Goal: Check status: Check status

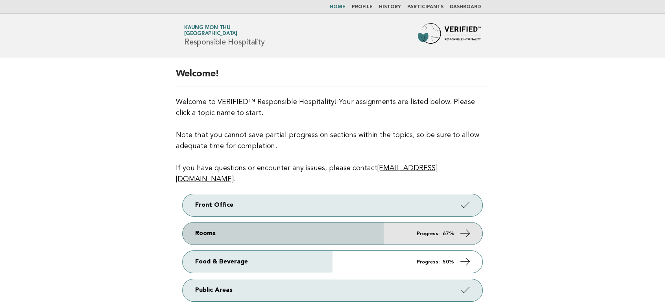
click at [463, 227] on icon at bounding box center [465, 232] width 11 height 11
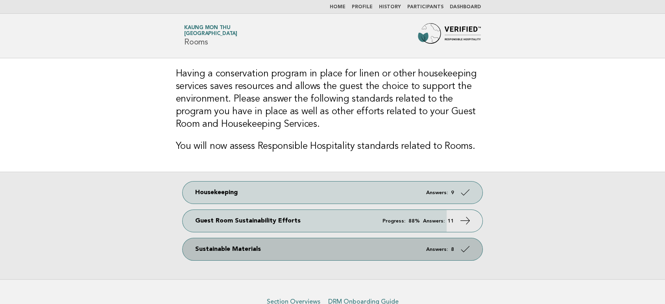
click at [464, 251] on icon at bounding box center [465, 248] width 11 height 11
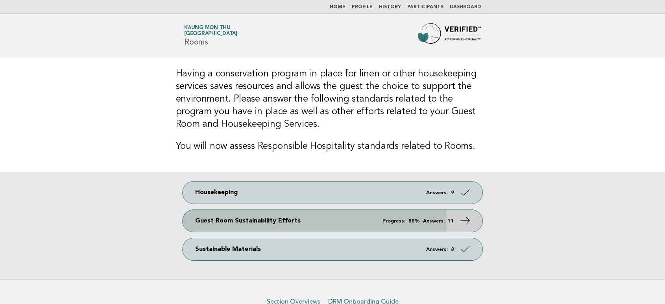
click at [465, 218] on icon at bounding box center [465, 220] width 11 height 11
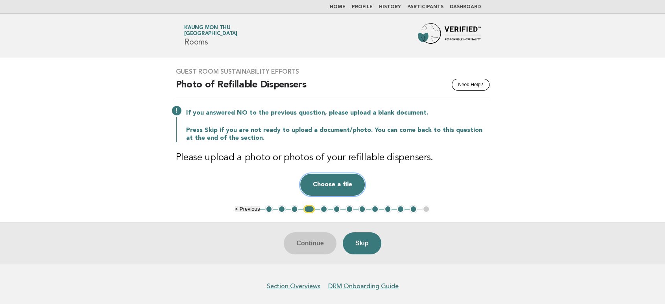
click at [327, 182] on button "Choose a file" at bounding box center [332, 185] width 65 height 22
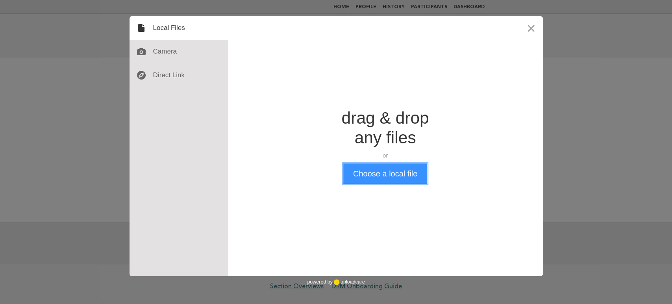
click at [376, 171] on button "Choose a local file" at bounding box center [385, 173] width 84 height 20
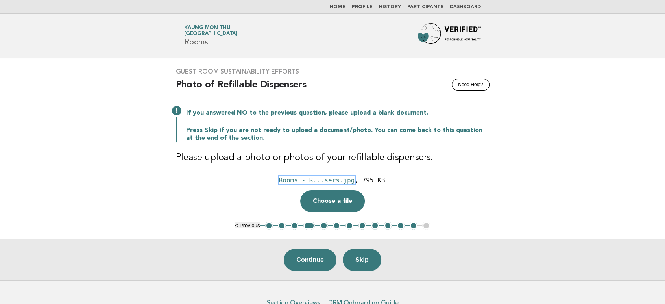
click at [327, 179] on div "Rooms - R...sers.jpg" at bounding box center [317, 179] width 76 height 7
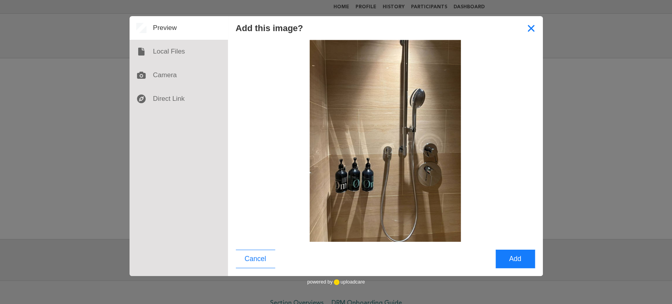
click at [536, 30] on button "Close" at bounding box center [531, 28] width 24 height 24
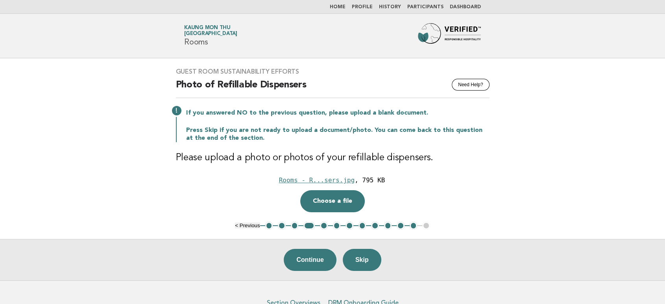
click at [516, 194] on main "Guest Room Sustainability Efforts Need Help? Photo of Refillable Dispensers If …" at bounding box center [332, 169] width 665 height 222
click at [316, 178] on div "Rooms - R...sers.jpg" at bounding box center [317, 179] width 76 height 7
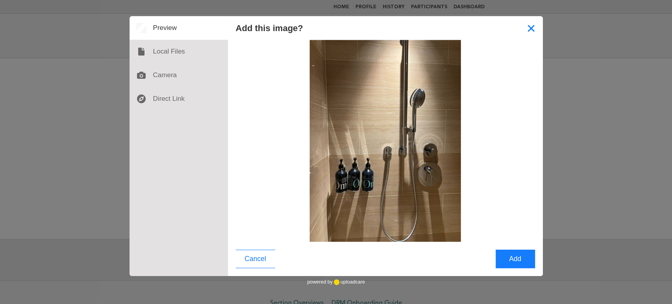
click at [536, 32] on button "Close" at bounding box center [531, 28] width 24 height 24
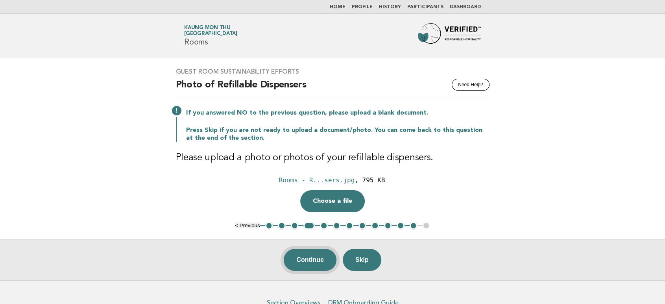
click at [322, 261] on button "Continue" at bounding box center [310, 260] width 52 height 22
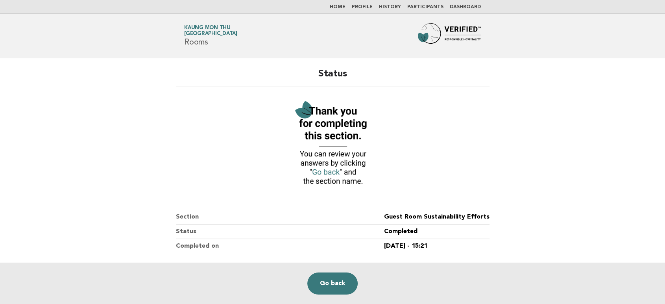
click at [464, 8] on link "Dashboard" at bounding box center [465, 7] width 31 height 5
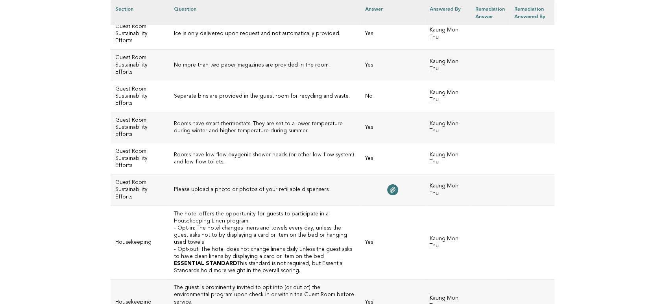
scroll to position [3062, 0]
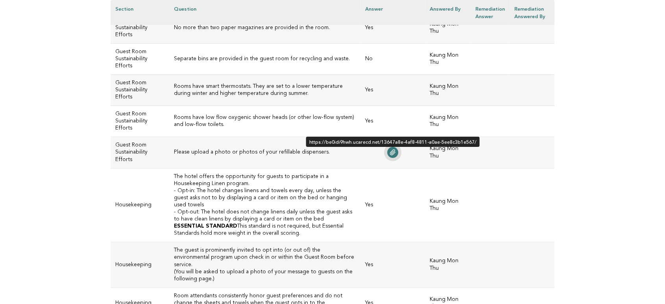
click at [390, 149] on icon at bounding box center [393, 152] width 6 height 6
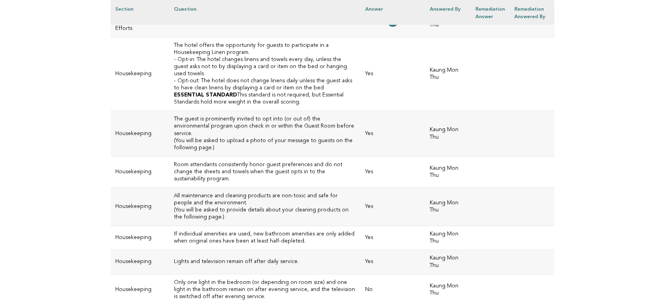
scroll to position [3325, 0]
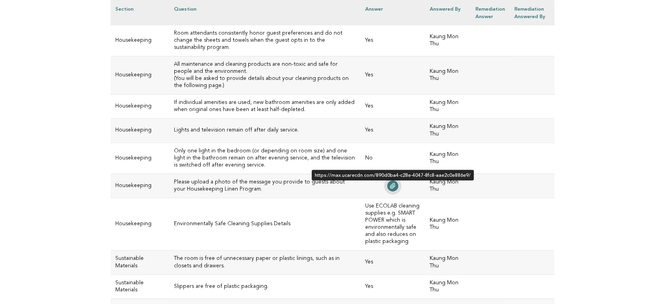
click at [390, 183] on icon at bounding box center [393, 186] width 6 height 6
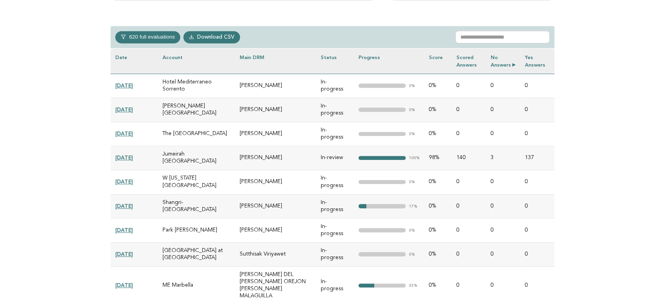
scroll to position [350, 0]
click at [502, 33] on input "text" at bounding box center [502, 37] width 94 height 13
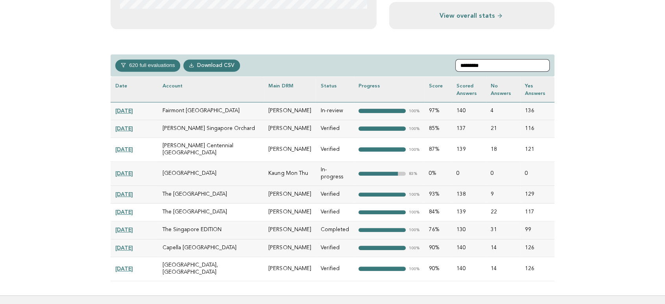
scroll to position [306, 0]
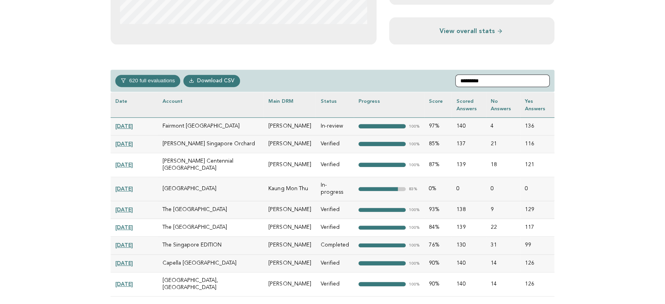
type input "*********"
click at [123, 185] on link "2025-02-04" at bounding box center [124, 188] width 18 height 6
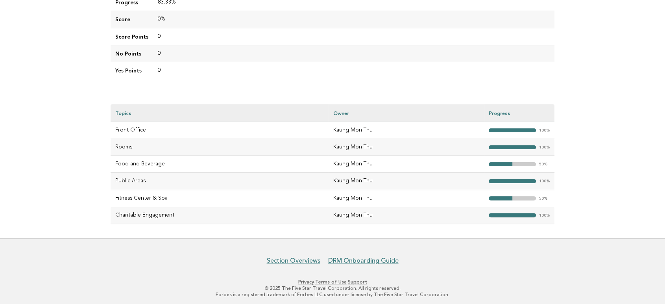
scroll to position [184, 0]
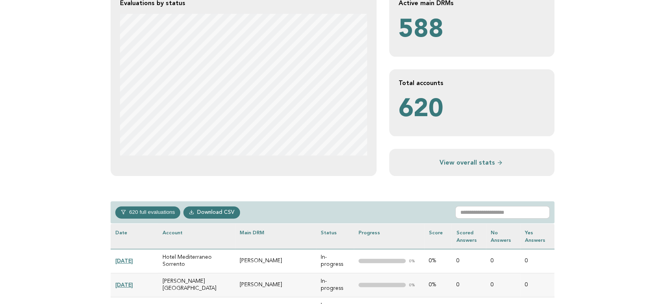
scroll to position [175, 0]
click at [503, 214] on input "text" at bounding box center [502, 211] width 94 height 13
paste input "**********"
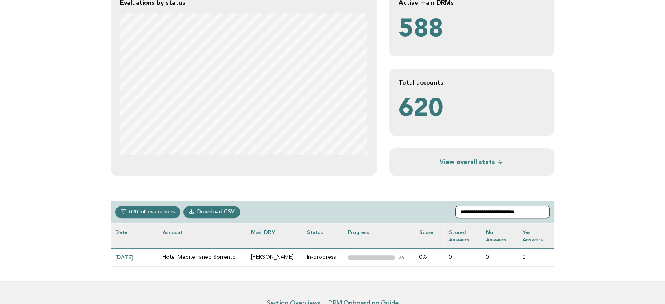
type input "**********"
click at [133, 248] on link "2025-08-17" at bounding box center [124, 257] width 18 height 6
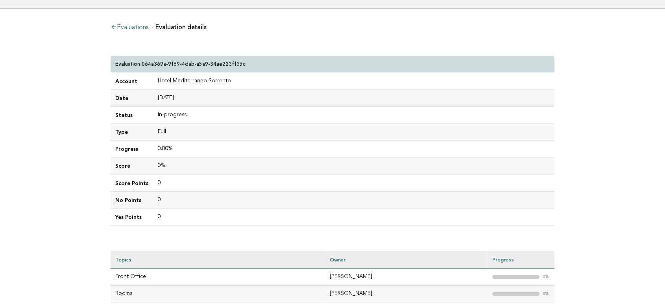
scroll to position [131, 0]
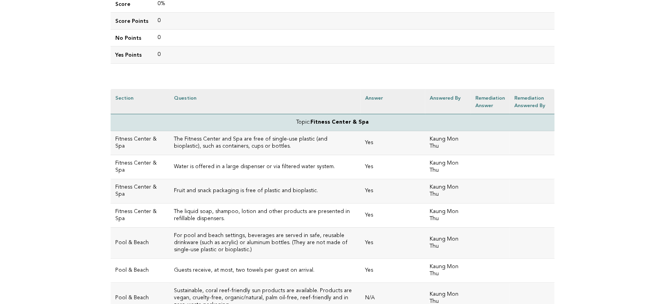
scroll to position [175, 0]
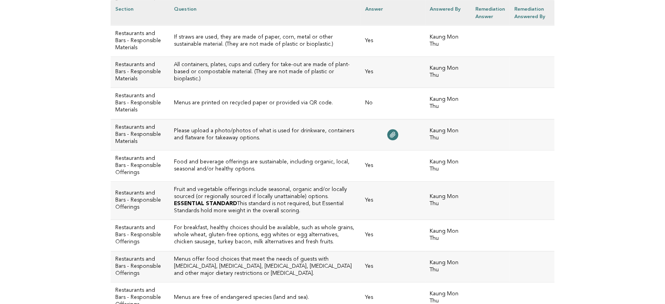
scroll to position [918, 0]
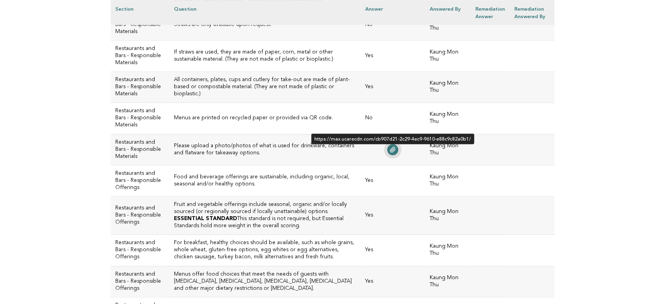
click at [390, 149] on icon at bounding box center [393, 149] width 6 height 6
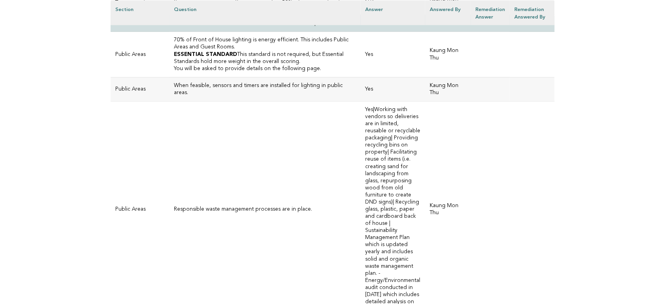
scroll to position [2143, 0]
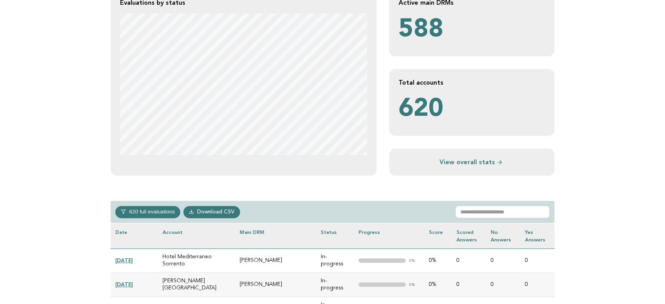
scroll to position [175, 0]
click at [488, 215] on input "text" at bounding box center [502, 211] width 94 height 13
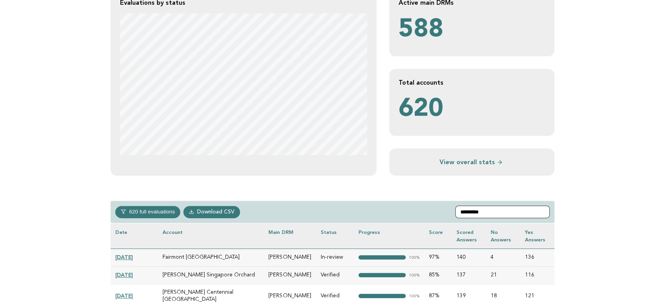
type input "*********"
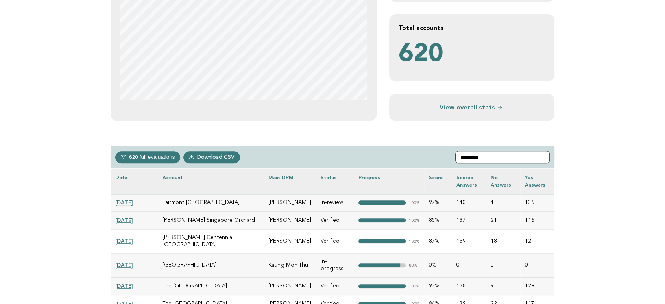
scroll to position [306, 0]
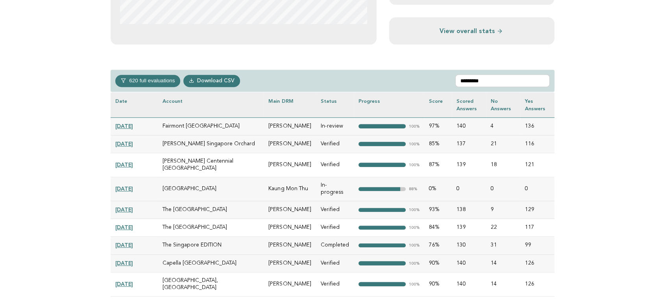
click at [133, 185] on link "[DATE]" at bounding box center [124, 188] width 18 height 6
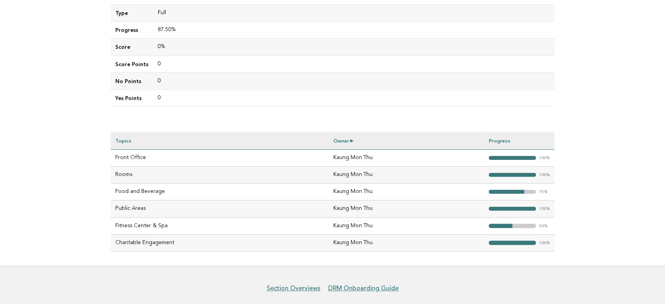
scroll to position [140, 0]
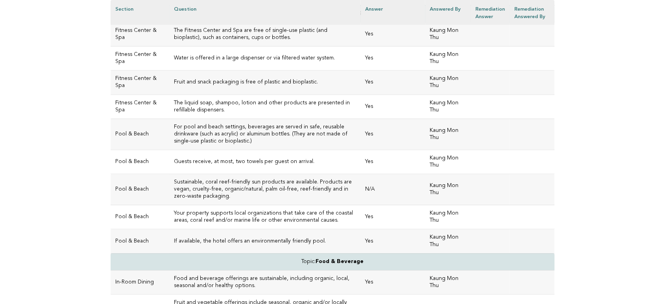
scroll to position [251, 0]
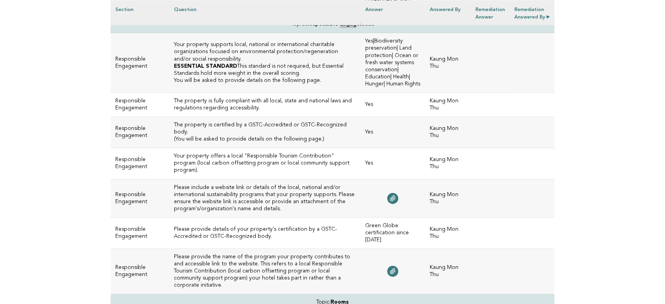
scroll to position [2624, 0]
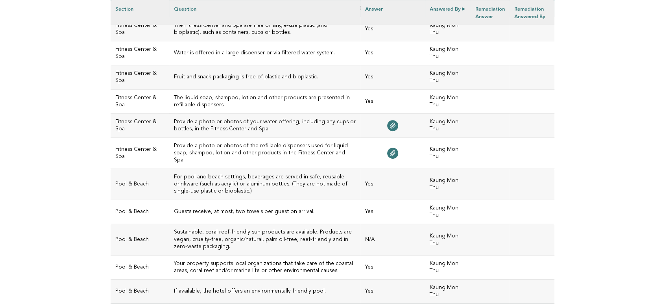
scroll to position [262, 0]
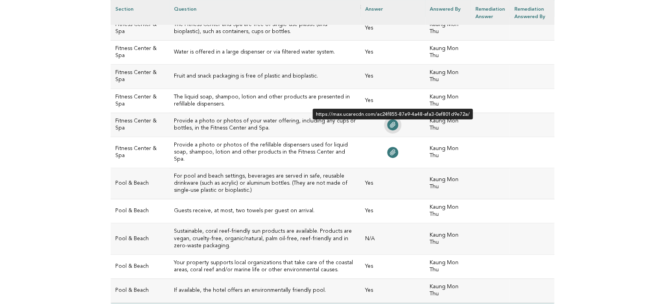
click at [390, 122] on icon at bounding box center [393, 125] width 6 height 6
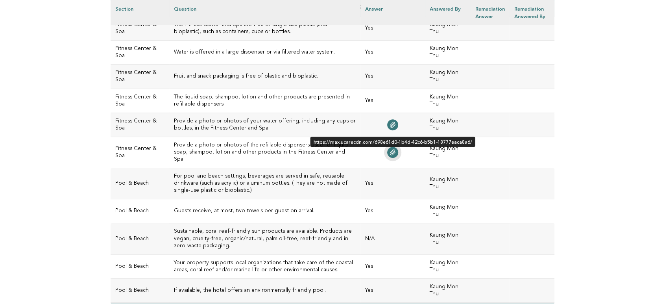
click at [390, 150] on link at bounding box center [392, 152] width 11 height 11
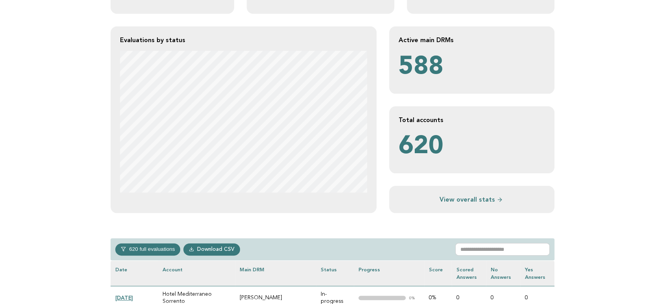
scroll to position [131, 0]
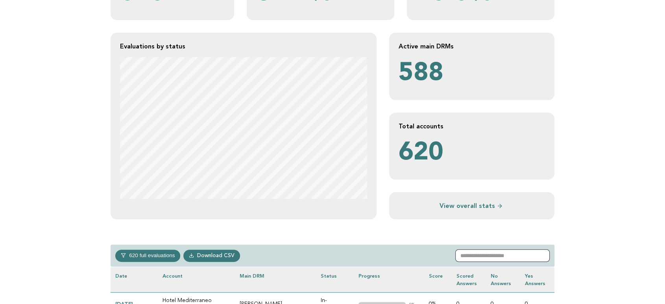
click at [498, 248] on input "text" at bounding box center [502, 255] width 94 height 13
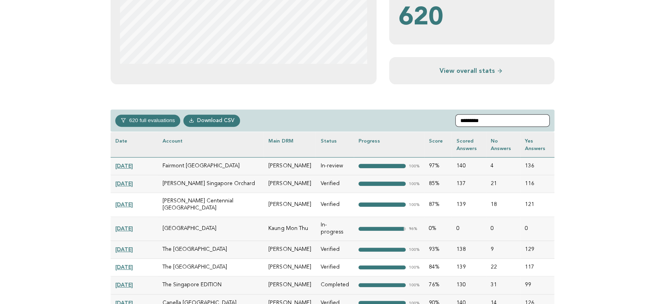
scroll to position [306, 0]
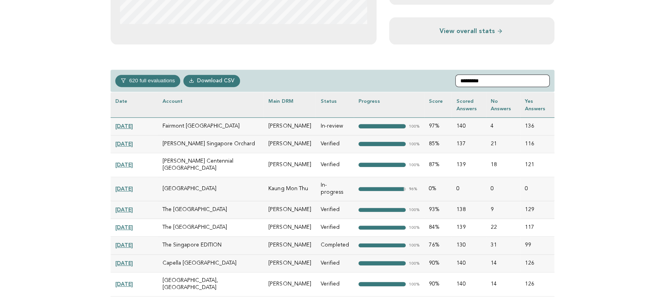
type input "*********"
click at [125, 185] on link "[DATE]" at bounding box center [124, 188] width 18 height 6
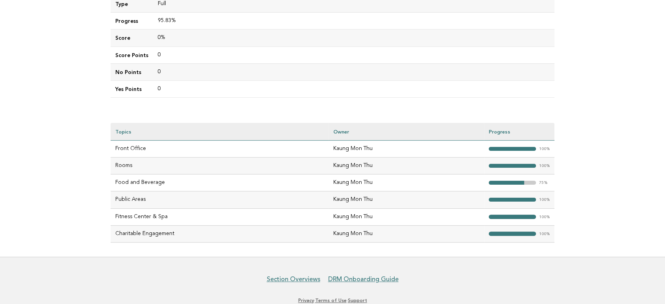
scroll to position [184, 0]
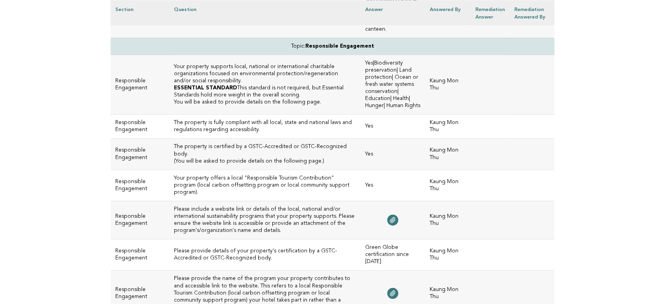
scroll to position [2652, 0]
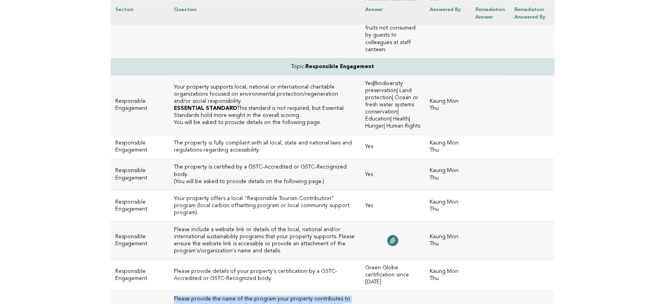
drag, startPoint x: 330, startPoint y: 289, endPoint x: 166, endPoint y: 265, distance: 165.9
drag, startPoint x: 338, startPoint y: 289, endPoint x: 170, endPoint y: 261, distance: 170.8
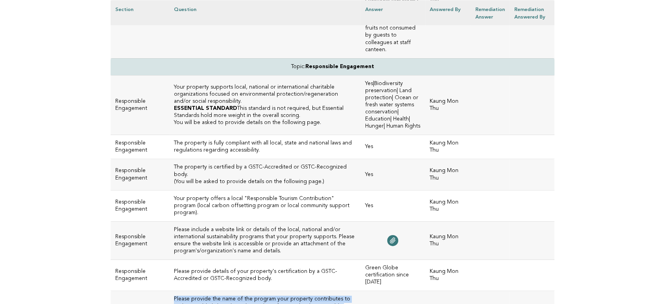
copy h3 "Please provide the name of the program your property contributes to and accessi…"
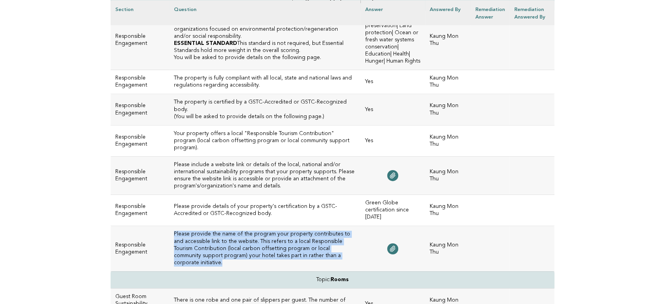
scroll to position [2783, 0]
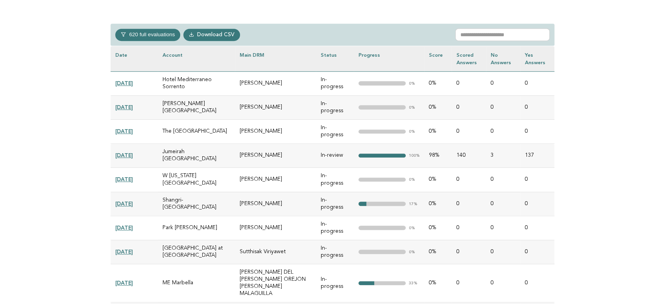
scroll to position [350, 0]
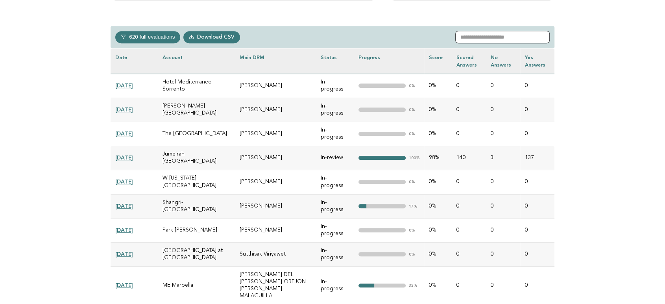
click at [502, 39] on input "text" at bounding box center [502, 37] width 94 height 13
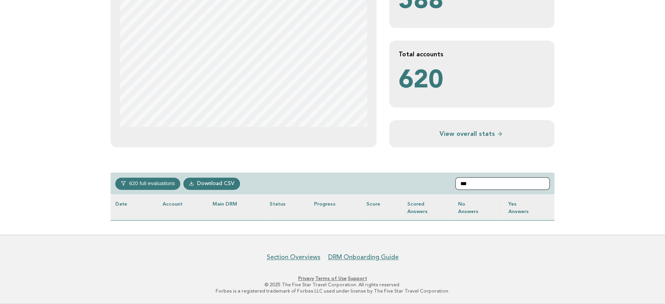
scroll to position [203, 0]
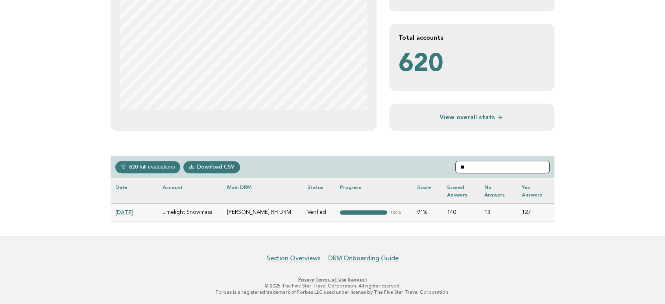
type input "*"
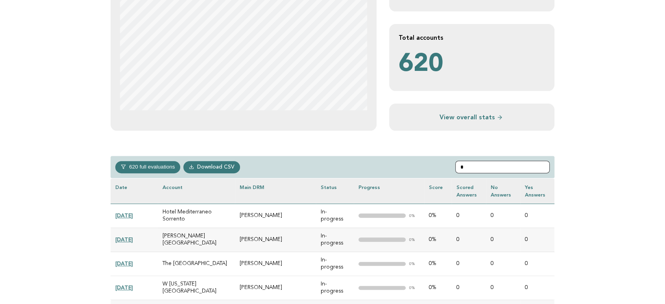
scroll to position [350, 0]
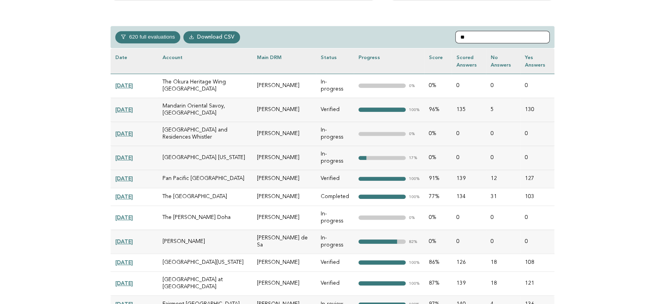
type input "*"
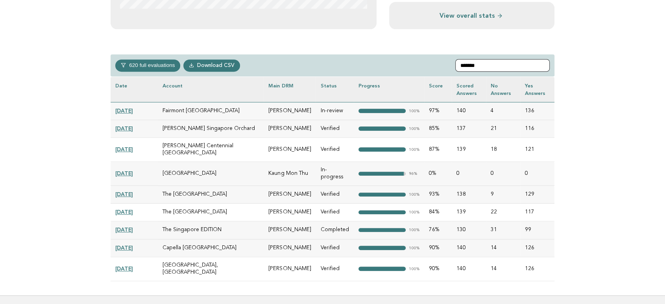
scroll to position [306, 0]
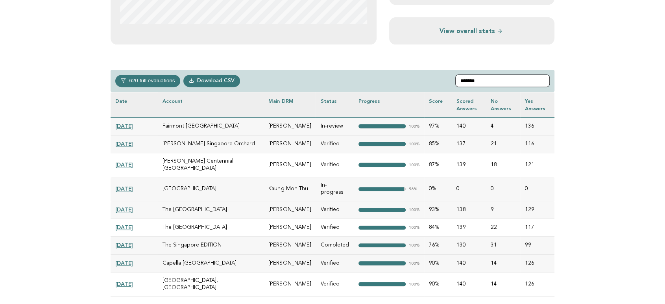
type input "*******"
click at [129, 185] on link "2025-02-04" at bounding box center [124, 188] width 18 height 6
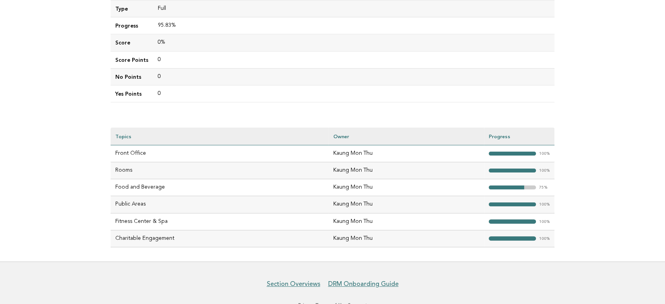
scroll to position [184, 0]
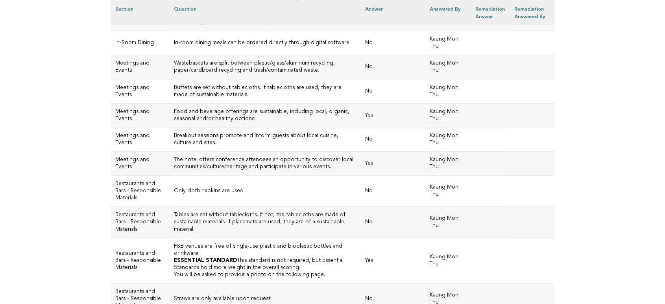
scroll to position [2680, 0]
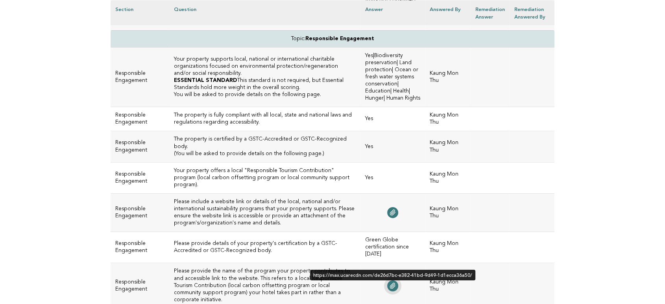
click at [390, 283] on icon at bounding box center [393, 286] width 6 height 6
click at [387, 280] on link at bounding box center [392, 285] width 11 height 11
click at [390, 283] on icon at bounding box center [392, 286] width 5 height 6
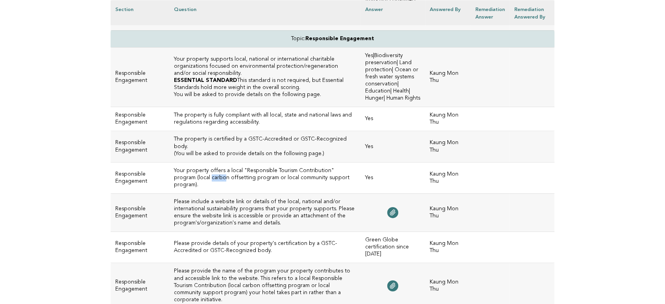
drag, startPoint x: 63, startPoint y: 98, endPoint x: 148, endPoint y: 122, distance: 88.5
